Goal: Task Accomplishment & Management: Manage account settings

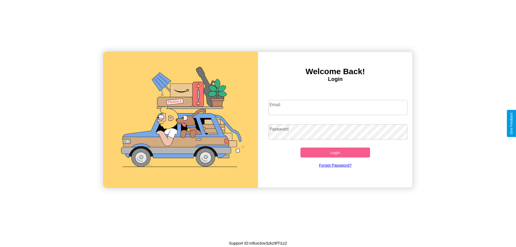
click at [338, 107] on input "Email" at bounding box center [337, 107] width 139 height 15
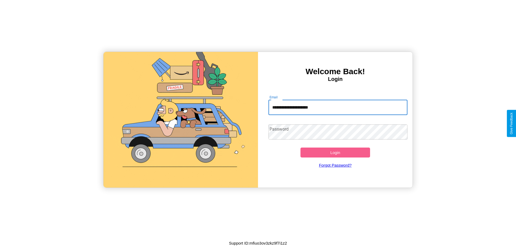
type input "**********"
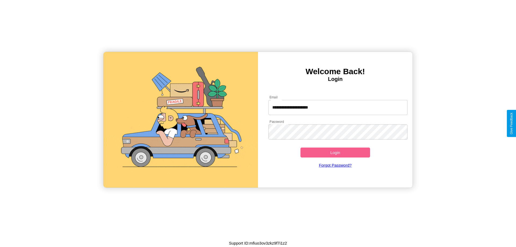
click at [335, 152] on button "Login" at bounding box center [335, 152] width 70 height 10
